Goal: Task Accomplishment & Management: Use online tool/utility

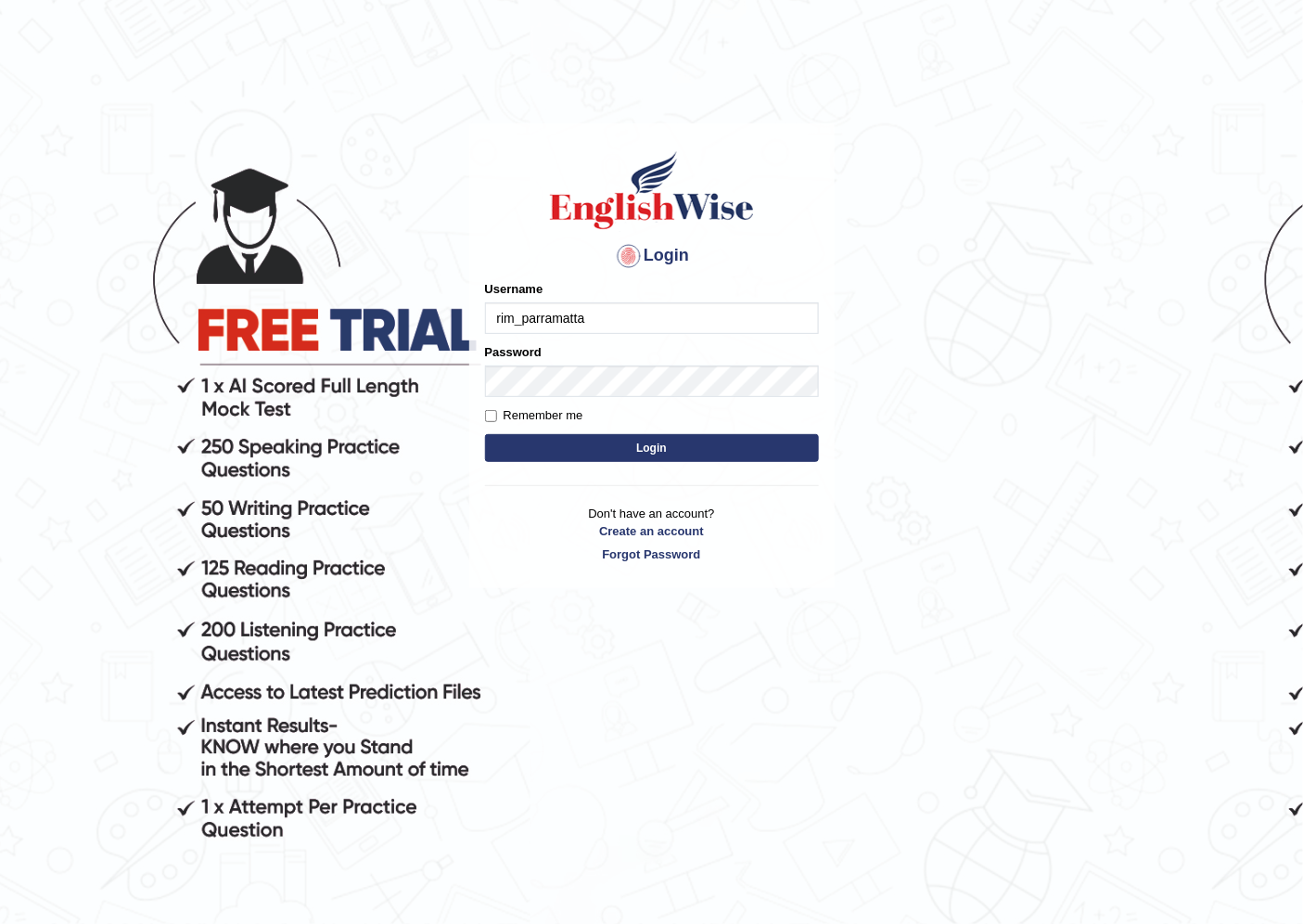
type input "rim_parramatta"
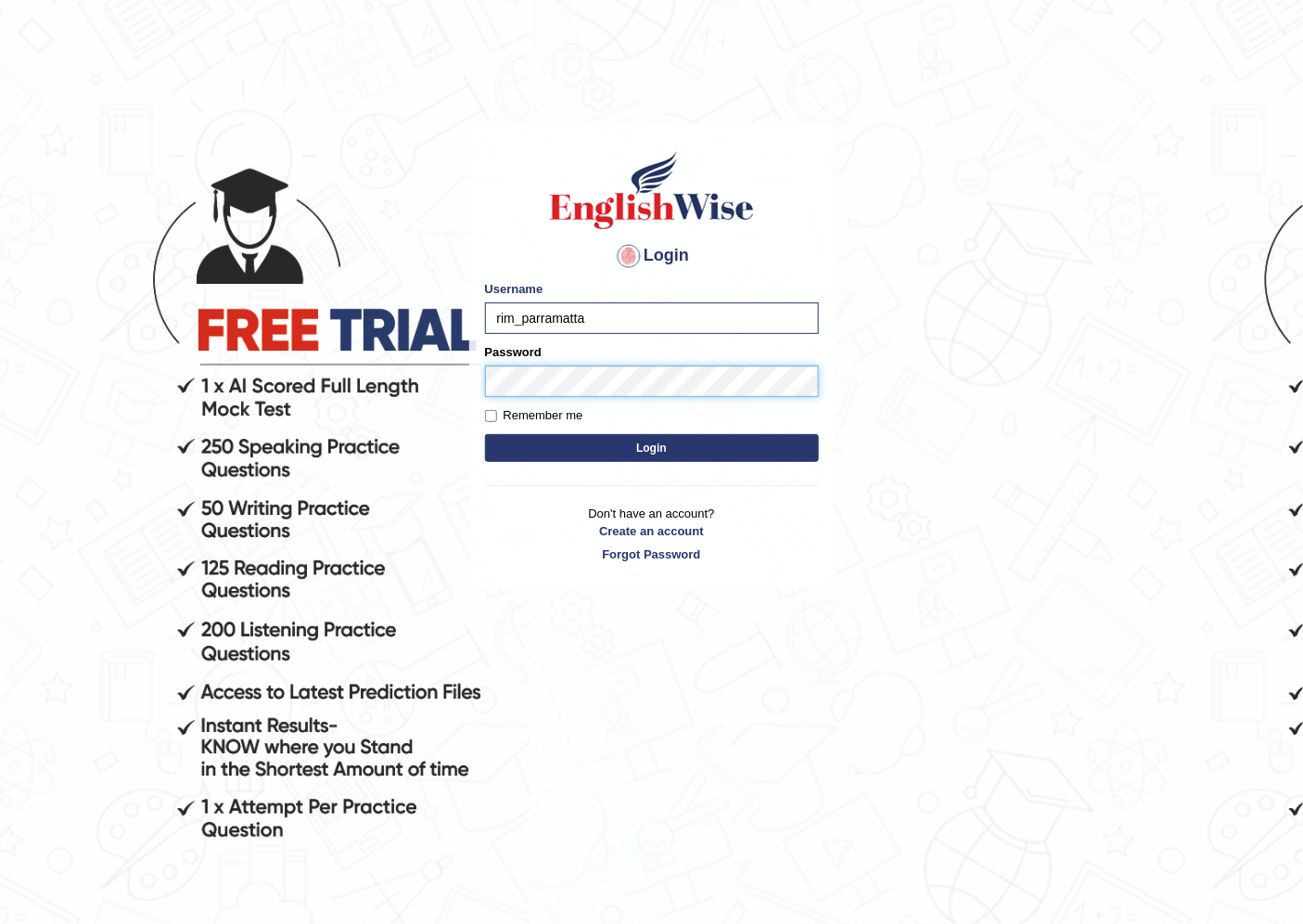
click at [485, 434] on button "Login" at bounding box center [652, 448] width 334 height 28
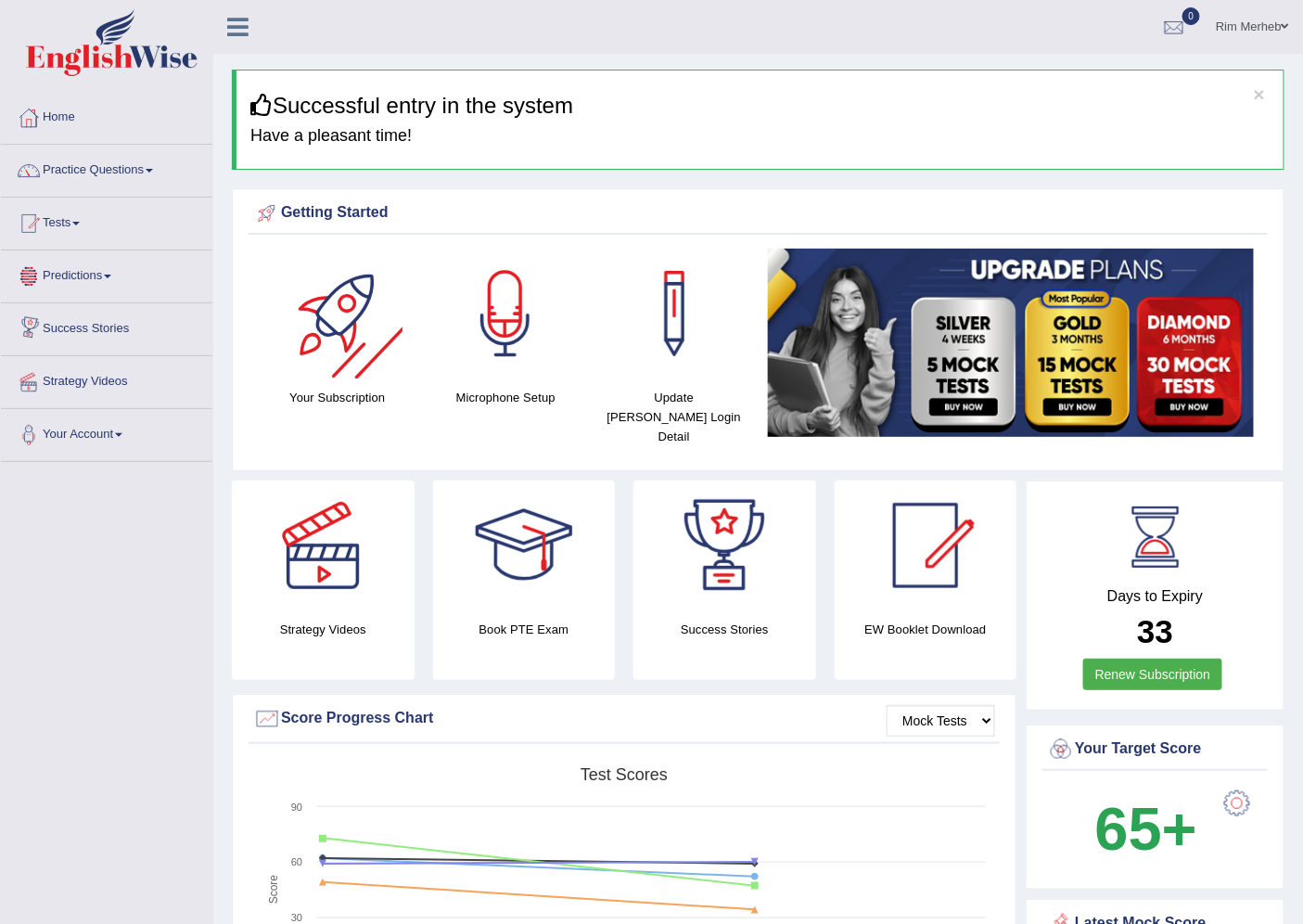
click at [97, 245] on li "Tests Take Practice Sectional Test Take Mock Test History" at bounding box center [107, 224] width 211 height 53
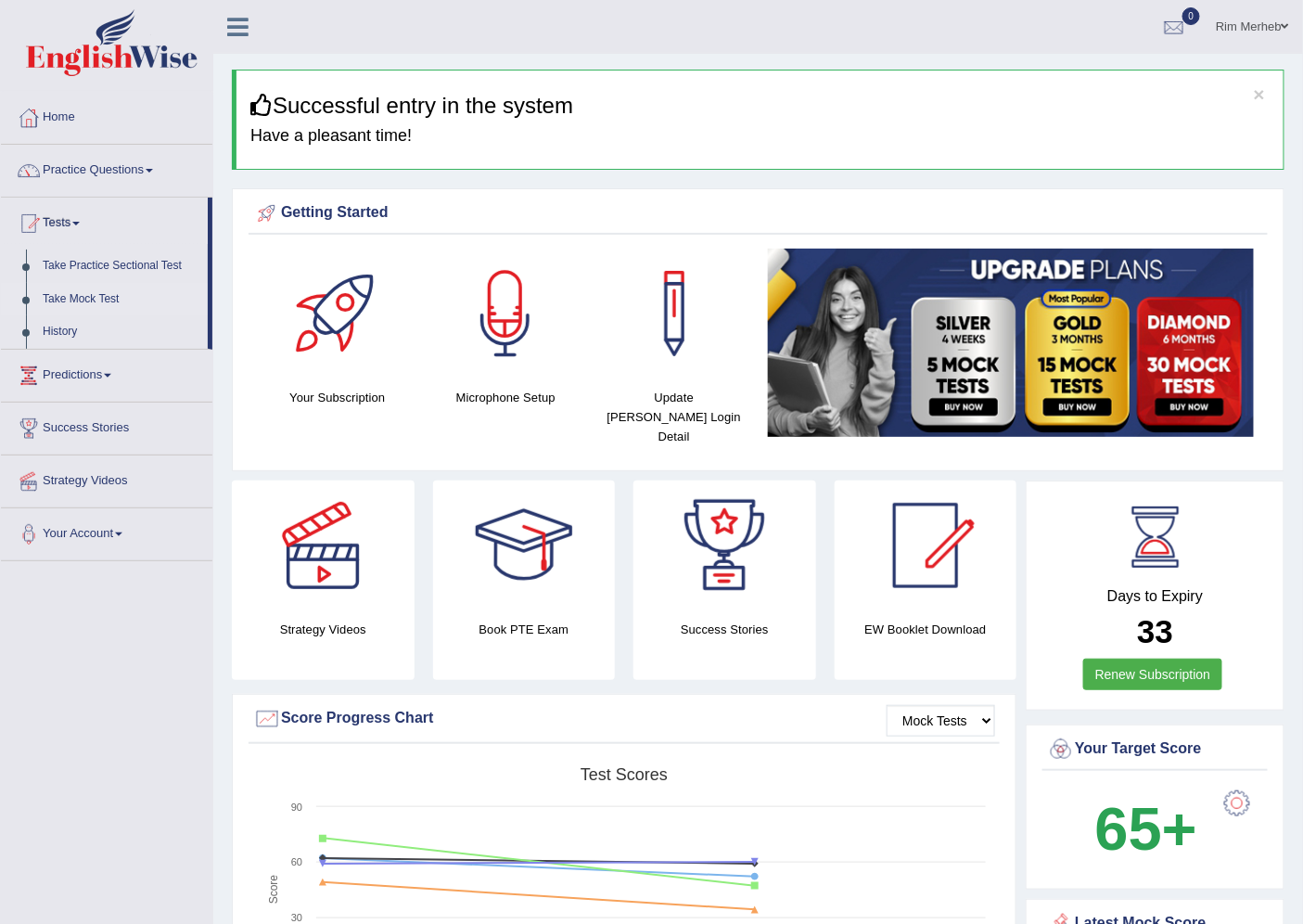
click at [84, 299] on link "Take Mock Test" at bounding box center [120, 300] width 174 height 33
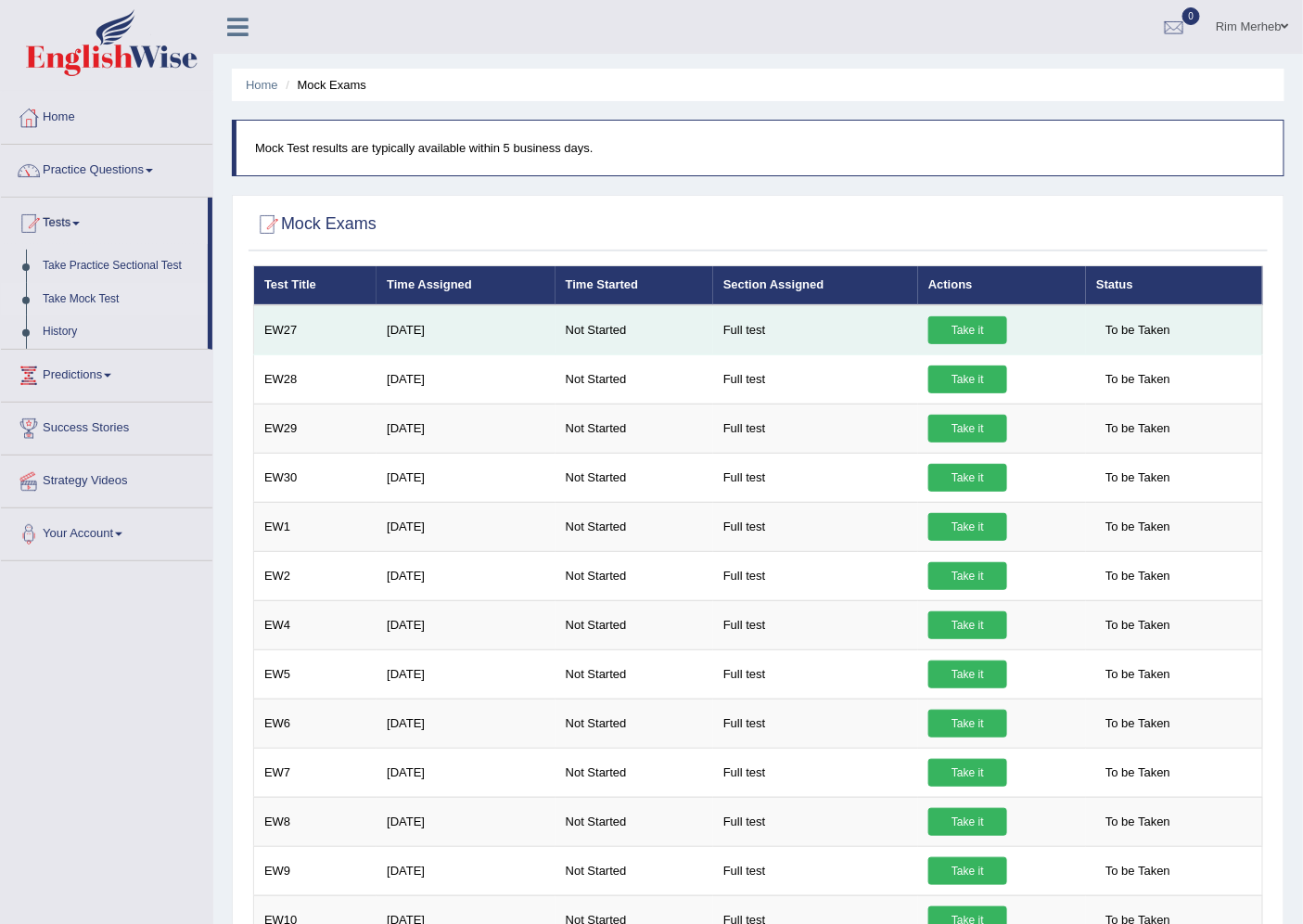
click at [975, 334] on link "Take it" at bounding box center [967, 330] width 79 height 28
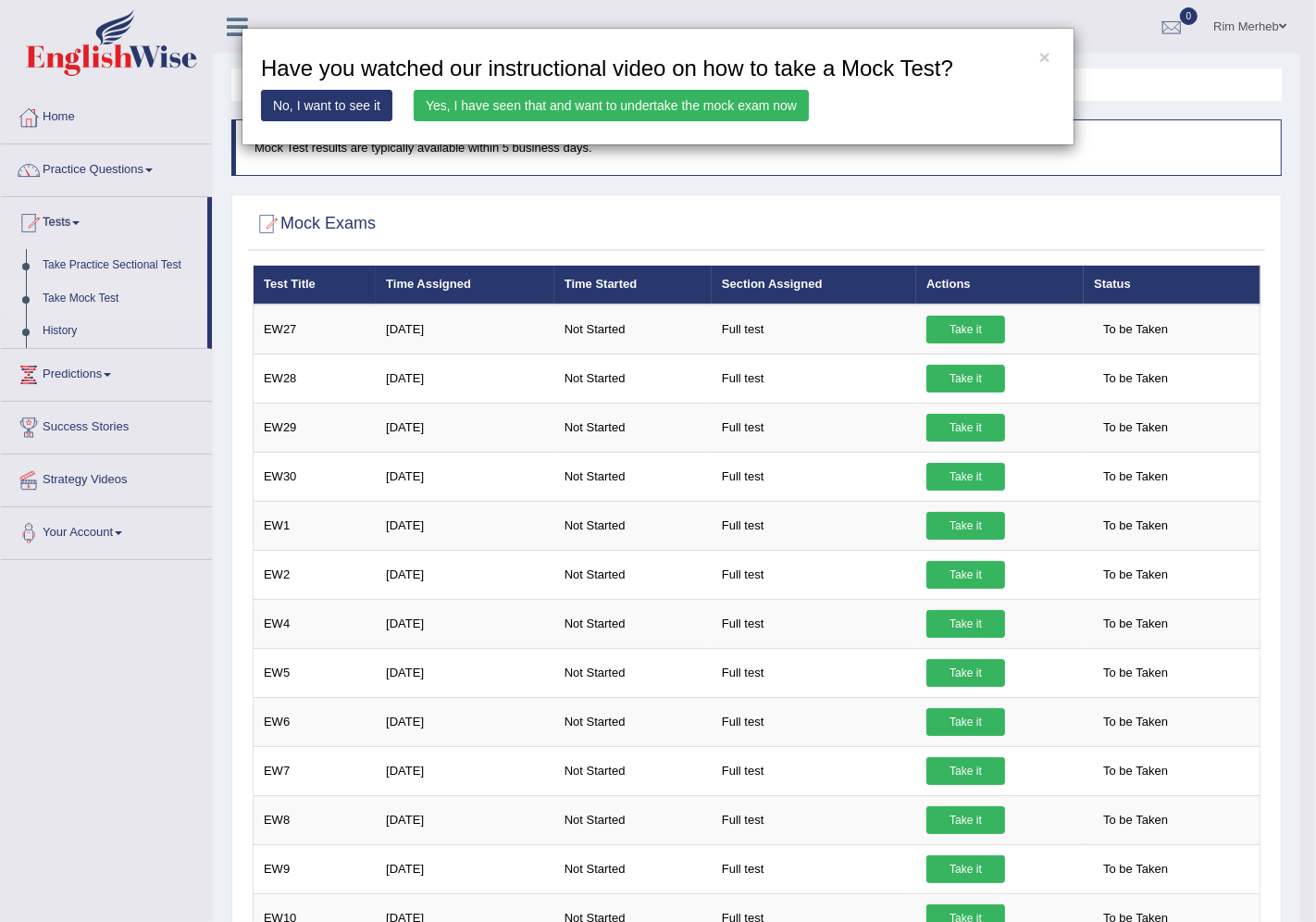
click at [488, 115] on link "Yes, I have seen that and want to undertake the mock exam now" at bounding box center [612, 105] width 395 height 32
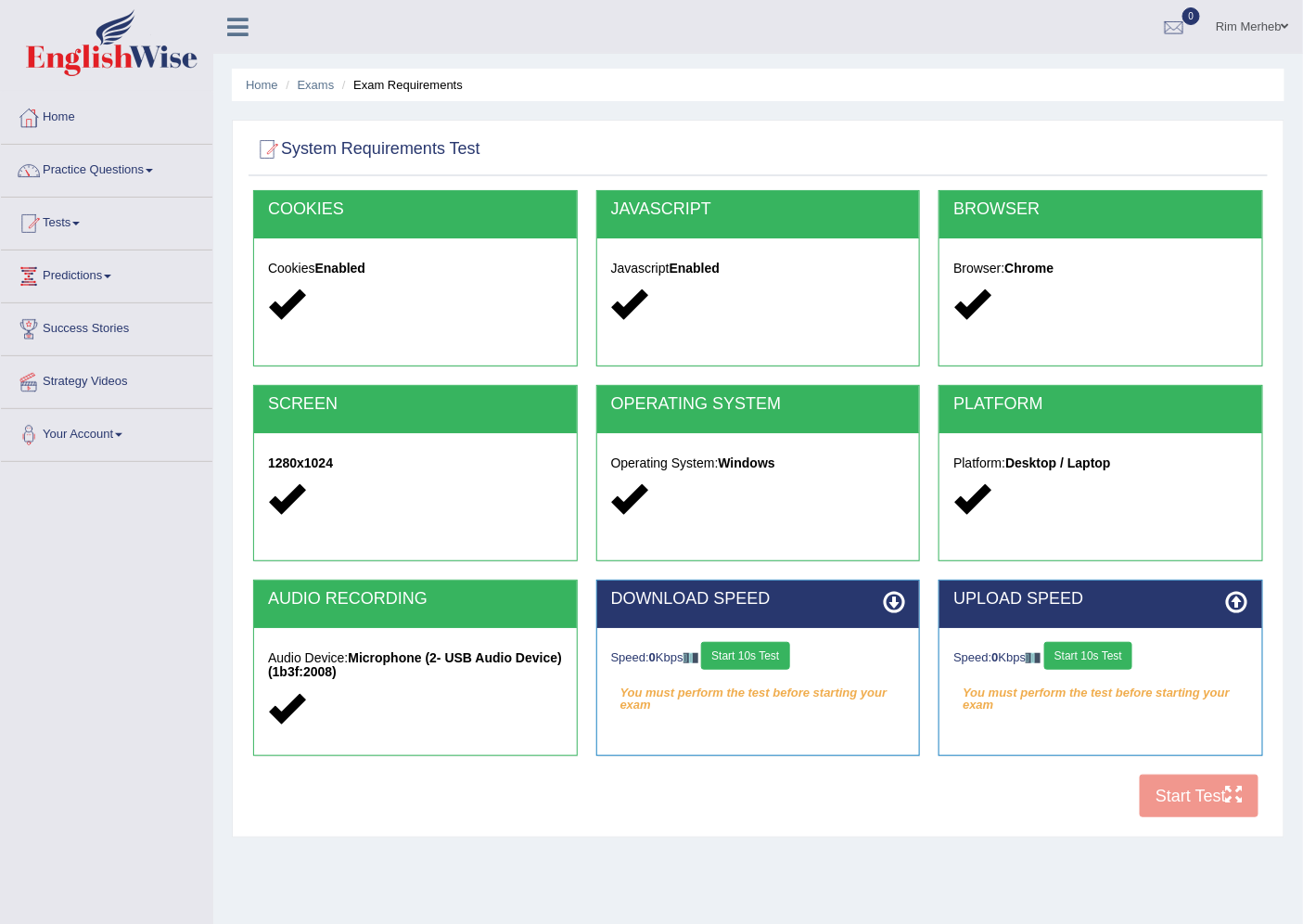
click at [761, 655] on button "Start 10s Test" at bounding box center [745, 655] width 88 height 28
click at [1088, 659] on button "Start 10s Test" at bounding box center [1088, 655] width 88 height 28
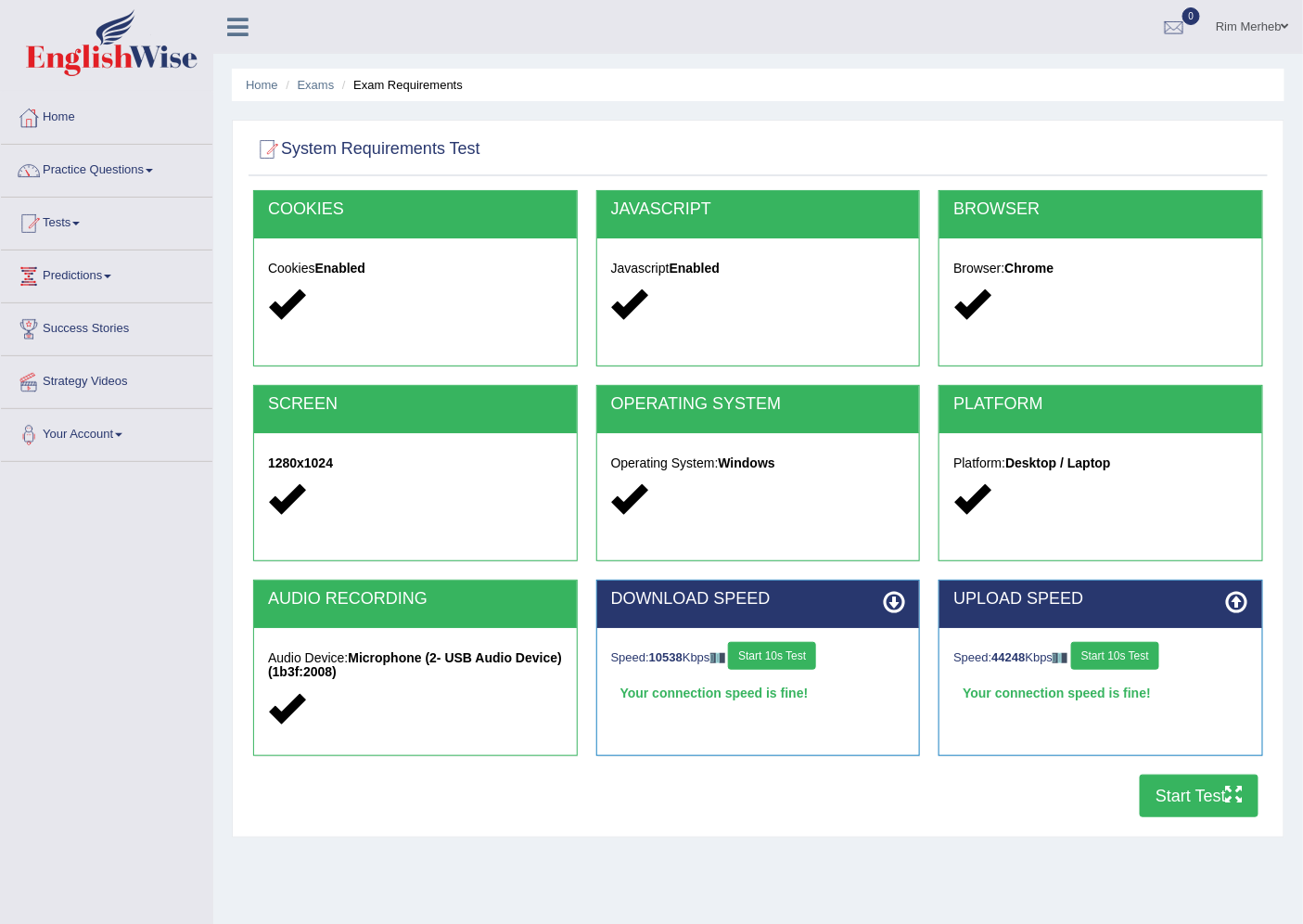
click at [1211, 800] on button "Start Test" at bounding box center [1199, 796] width 118 height 43
